Goal: Task Accomplishment & Management: Manage account settings

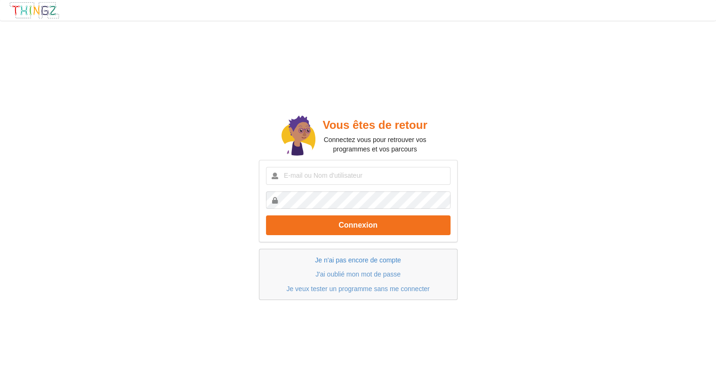
click at [399, 257] on link "Je n'ai pas encore de compte" at bounding box center [358, 261] width 86 height 8
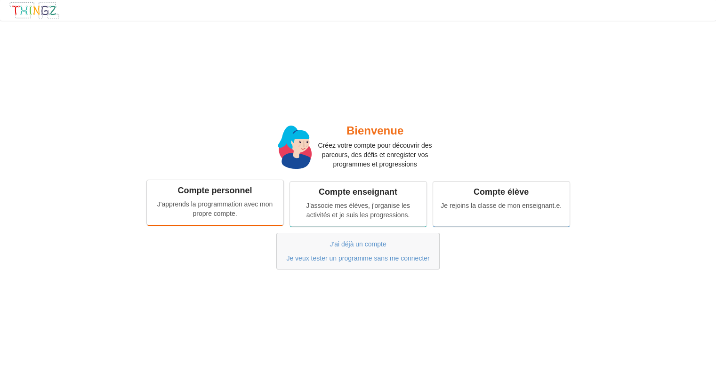
click at [249, 206] on div "J'apprends la programmation avec mon propre compte." at bounding box center [214, 209] width 123 height 19
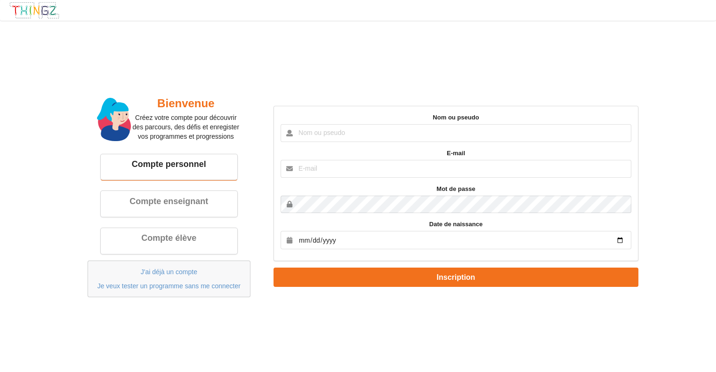
click at [502, 134] on input "text" at bounding box center [456, 133] width 351 height 18
click at [446, 81] on div "Bienvenue Créez votre compte pour découvrir des parcours, des défis et enregist…" at bounding box center [357, 196] width 729 height 365
click at [446, 131] on input "text" at bounding box center [456, 133] width 351 height 18
type input "b"
click at [444, 131] on input "text" at bounding box center [456, 133] width 351 height 18
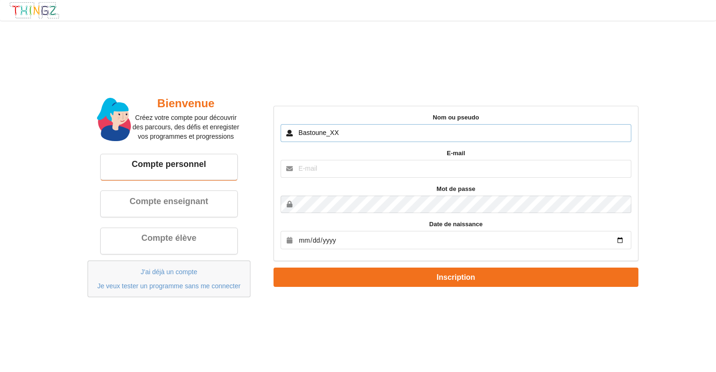
type input "Bastoune_XX"
click at [409, 174] on input "text" at bounding box center [456, 169] width 351 height 18
type input "[EMAIL_ADDRESS][DOMAIN_NAME]"
click at [371, 236] on input "date" at bounding box center [456, 240] width 351 height 18
type input "[DATE]"
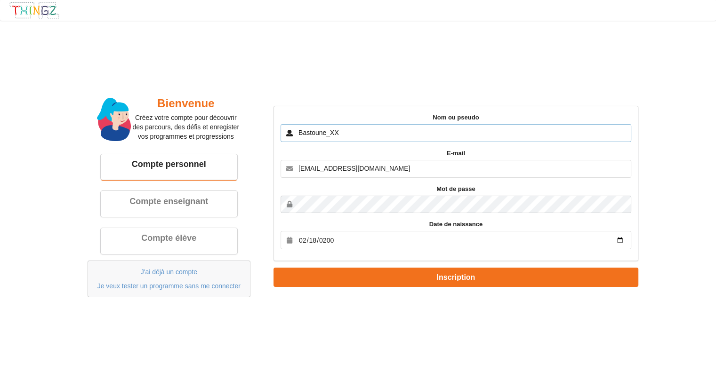
click at [350, 132] on input "Bastoune_XX" at bounding box center [456, 133] width 351 height 18
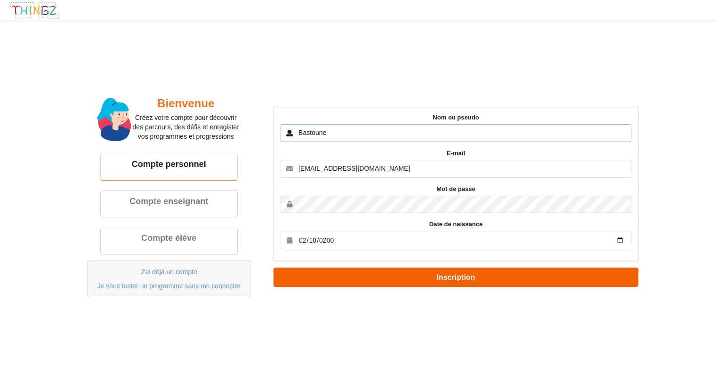
type input "Bastoune"
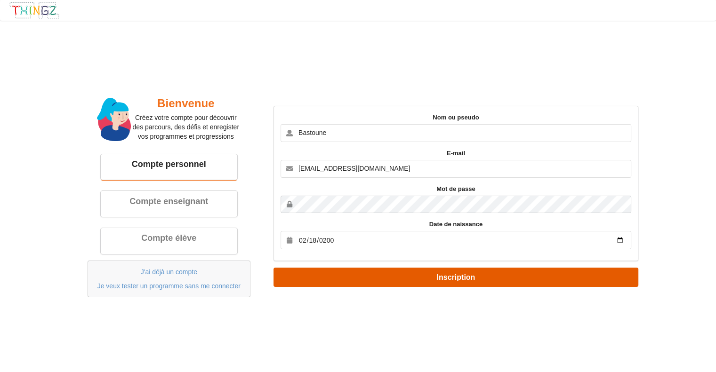
click at [391, 277] on button "Inscription" at bounding box center [456, 277] width 365 height 19
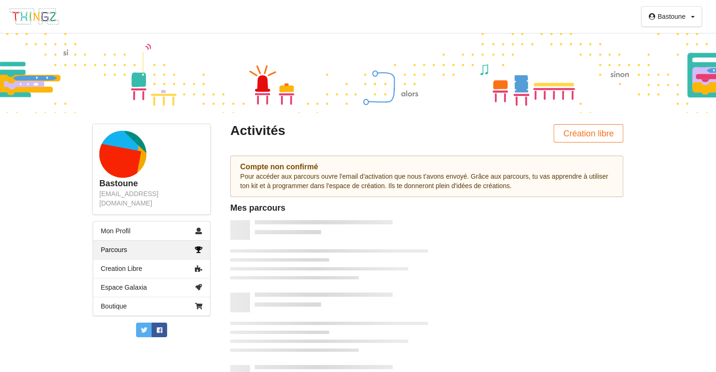
drag, startPoint x: 350, startPoint y: 117, endPoint x: 403, endPoint y: 105, distance: 54.2
click at [296, 186] on div "Pour accéder aux parcours ouvre l'email d'activation que nous t'avons envoyé. G…" at bounding box center [426, 181] width 373 height 19
click at [165, 223] on link "Mon Profil" at bounding box center [151, 231] width 117 height 19
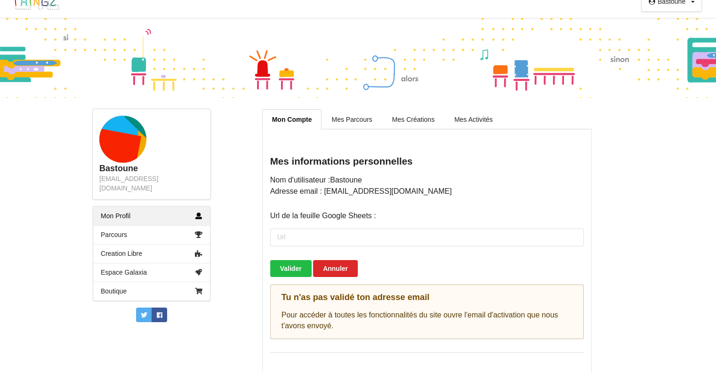
scroll to position [23, 0]
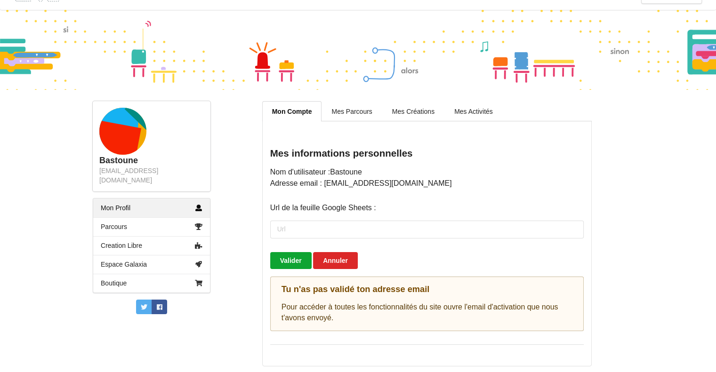
click at [289, 262] on button "Valider" at bounding box center [290, 260] width 41 height 17
click at [321, 233] on input "url" at bounding box center [427, 230] width 314 height 18
drag, startPoint x: 280, startPoint y: 228, endPoint x: 465, endPoint y: 240, distance: 185.4
click at [463, 241] on div at bounding box center [427, 230] width 314 height 32
drag, startPoint x: 395, startPoint y: 287, endPoint x: 412, endPoint y: 326, distance: 42.6
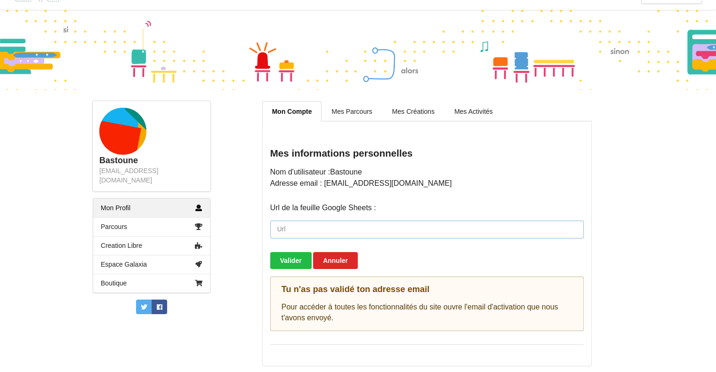
drag, startPoint x: 395, startPoint y: 226, endPoint x: 368, endPoint y: 224, distance: 27.4
click at [368, 224] on input "url" at bounding box center [427, 230] width 314 height 18
drag, startPoint x: 378, startPoint y: 207, endPoint x: 262, endPoint y: 210, distance: 116.8
click at [262, 210] on div "Mes informations personnelles Nom d'utilisateur : Bastoune Adresse email : [EMA…" at bounding box center [427, 243] width 330 height 245
click at [408, 205] on div "Nom d'utilisateur : Bastoune Adresse email : [EMAIL_ADDRESS][DOMAIN_NAME] Url d…" at bounding box center [427, 249] width 314 height 165
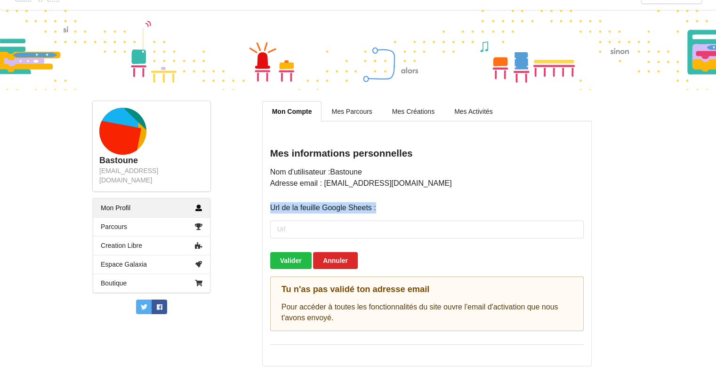
drag, startPoint x: 409, startPoint y: 207, endPoint x: 408, endPoint y: 218, distance: 11.8
drag, startPoint x: 408, startPoint y: 218, endPoint x: 394, endPoint y: 229, distance: 17.8
click at [394, 229] on input "url" at bounding box center [427, 230] width 314 height 18
click at [394, 231] on input "url" at bounding box center [427, 230] width 314 height 18
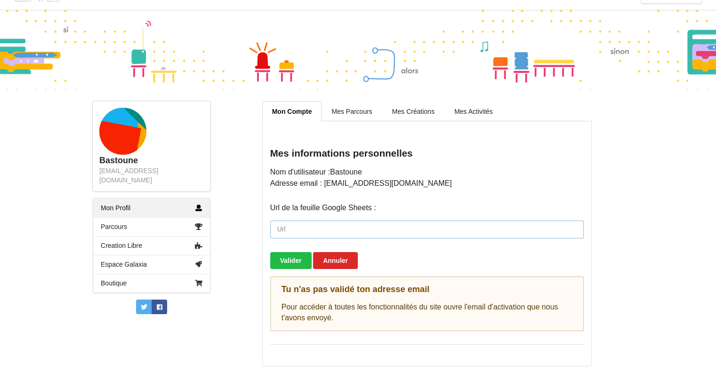
click at [393, 231] on input "url" at bounding box center [427, 230] width 314 height 18
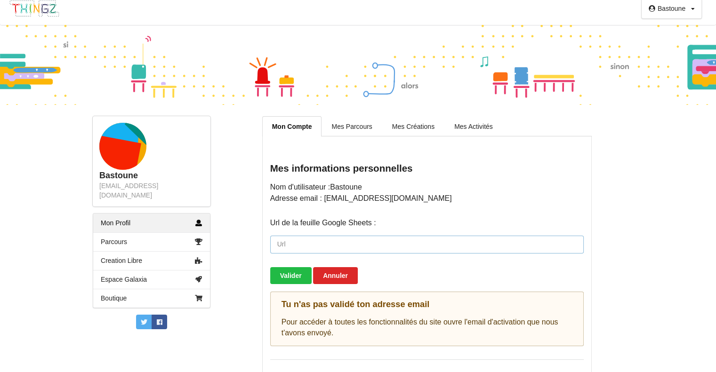
scroll to position [0, 0]
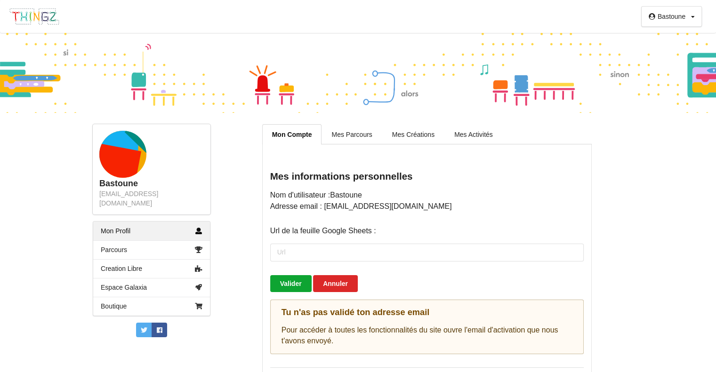
click at [287, 283] on button "Valider" at bounding box center [290, 283] width 41 height 17
click at [340, 284] on button "Annuler" at bounding box center [335, 283] width 45 height 17
click at [307, 278] on button "Valider" at bounding box center [290, 283] width 41 height 17
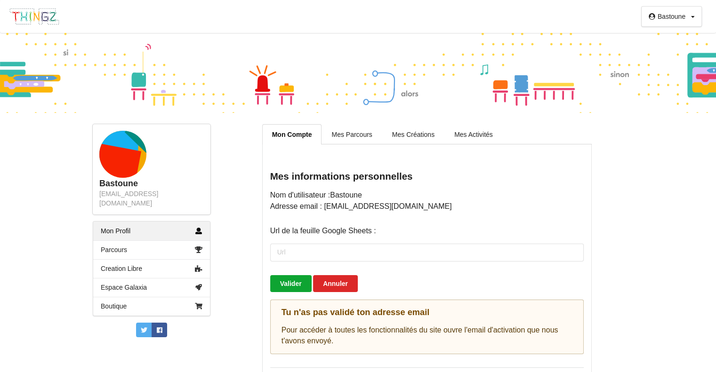
click at [307, 278] on button "Valider" at bounding box center [290, 283] width 41 height 17
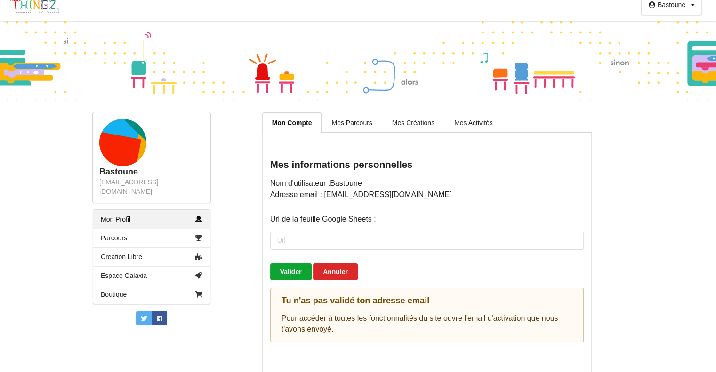
scroll to position [23, 0]
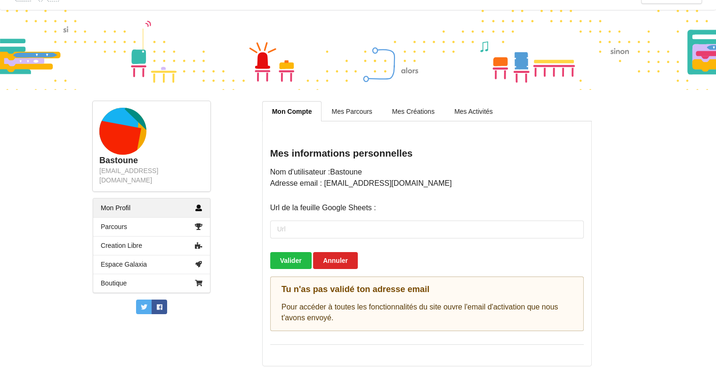
click at [390, 109] on link "Mes Créations" at bounding box center [413, 111] width 62 height 20
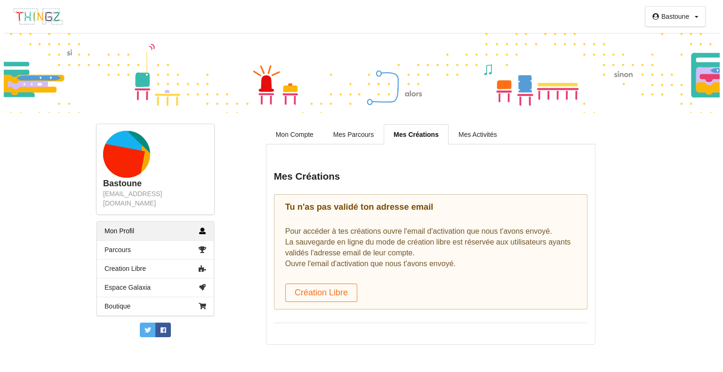
scroll to position [0, 0]
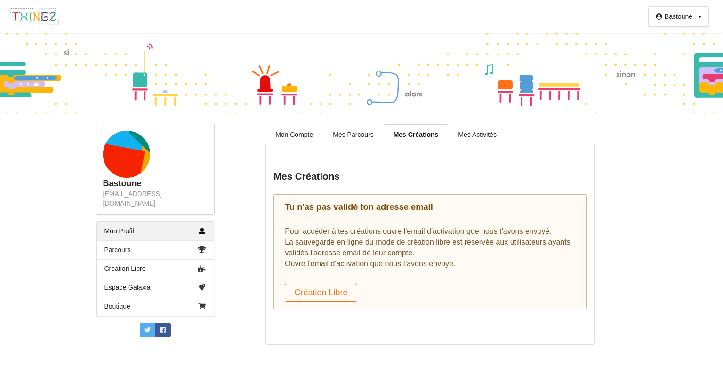
click at [360, 116] on div "Bastoune Profil Déconnexion Bastoune [EMAIL_ADDRESS][DOMAIN_NAME] Mon Profil Pa…" at bounding box center [361, 186] width 723 height 372
click at [337, 142] on link "Mes Parcours" at bounding box center [353, 134] width 60 height 20
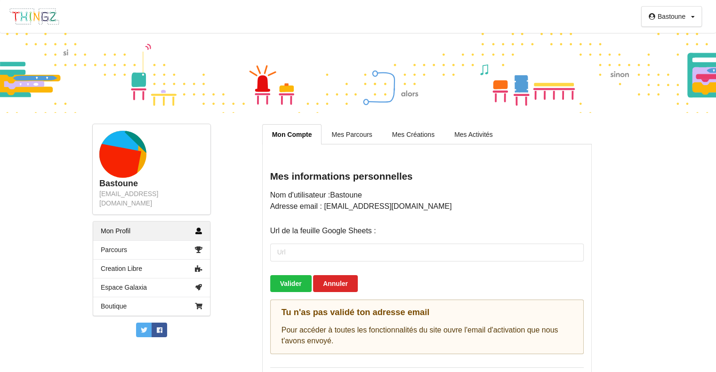
click at [657, 17] on div "Bastoune Profil Déconnexion" at bounding box center [671, 16] width 61 height 21
